Goal: Find specific page/section: Find specific page/section

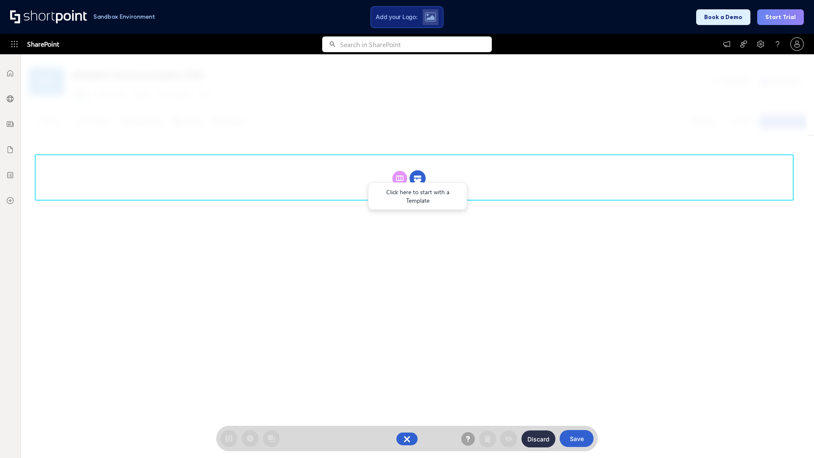
click at [418, 178] on circle at bounding box center [418, 178] width 16 height 16
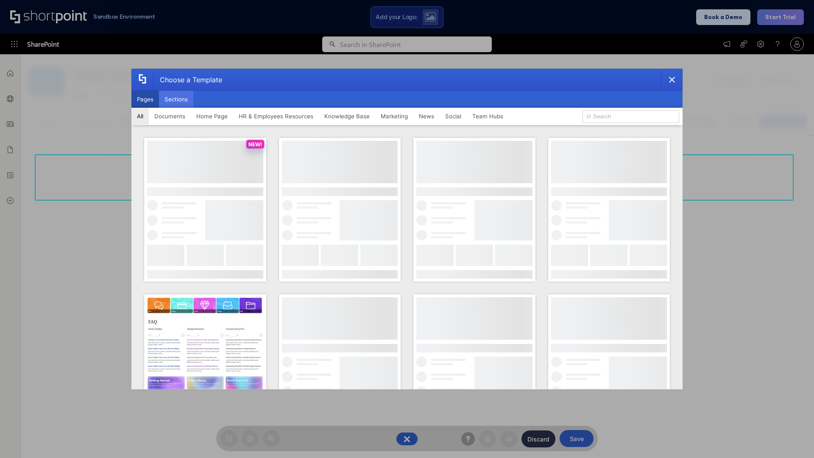
click at [176, 99] on button "Sections" at bounding box center [176, 99] width 34 height 17
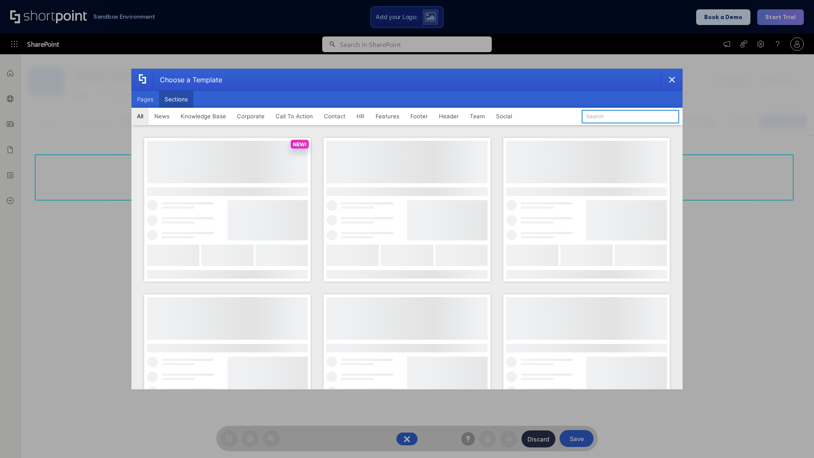
type input "Company News"
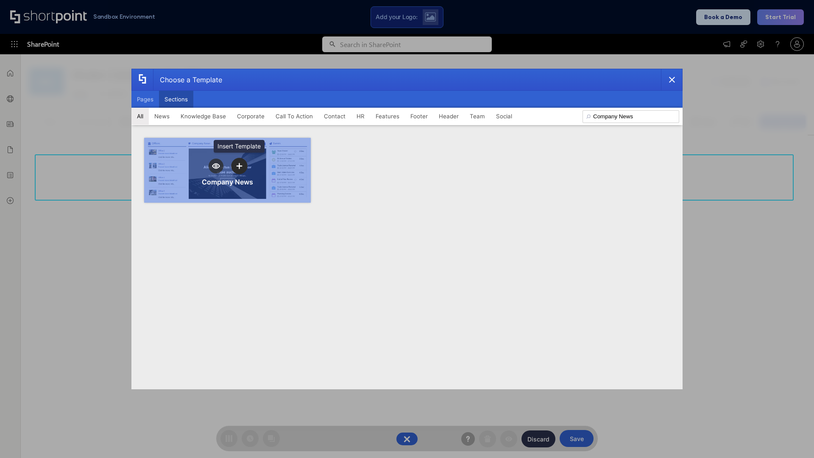
click at [239, 166] on icon "template selector" at bounding box center [239, 166] width 6 height 6
